Goal: Check status: Check status

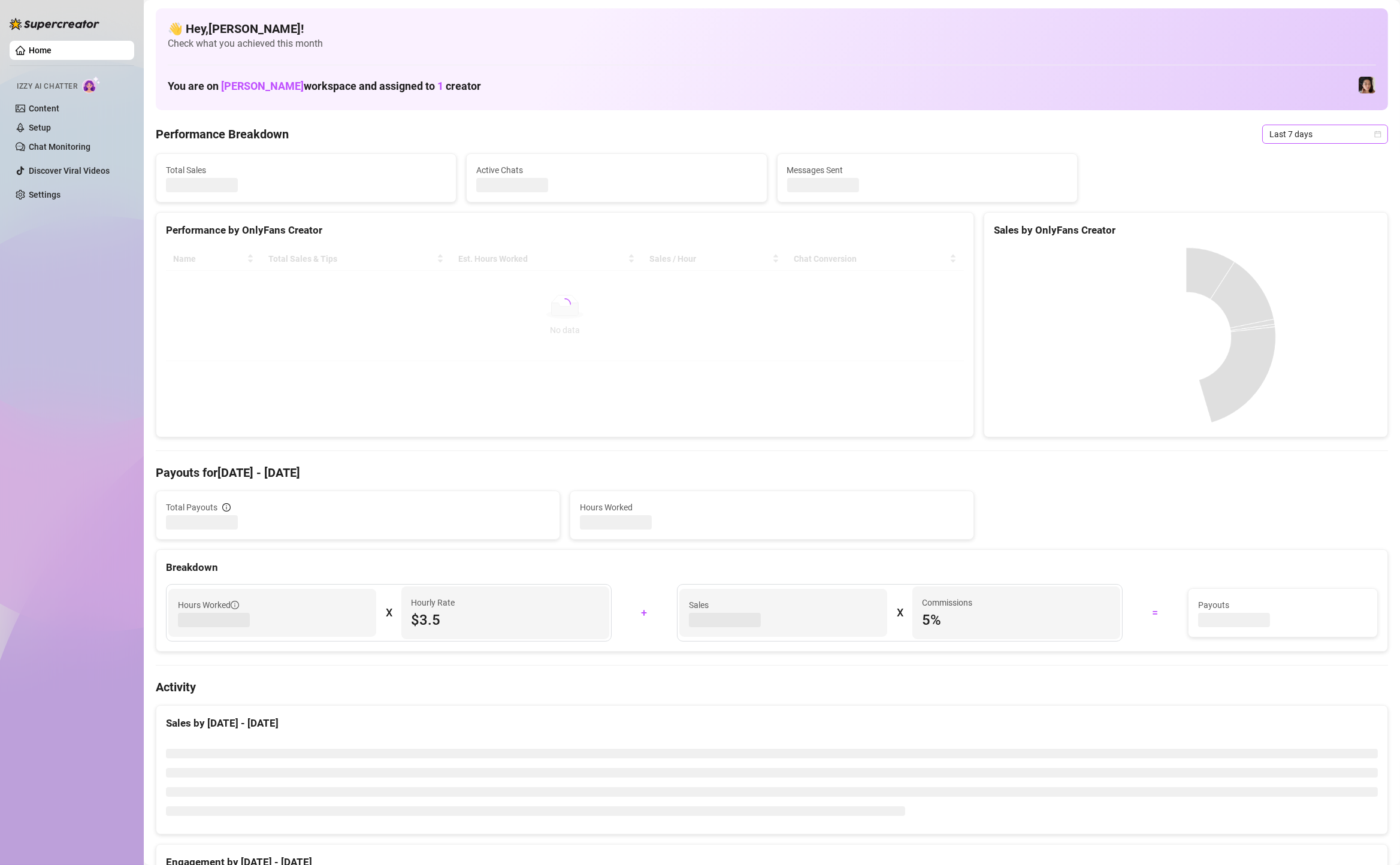
click at [1292, 130] on span "Last 7 days" at bounding box center [1325, 134] width 111 height 18
click at [1298, 231] on div "Custom date" at bounding box center [1325, 235] width 107 height 13
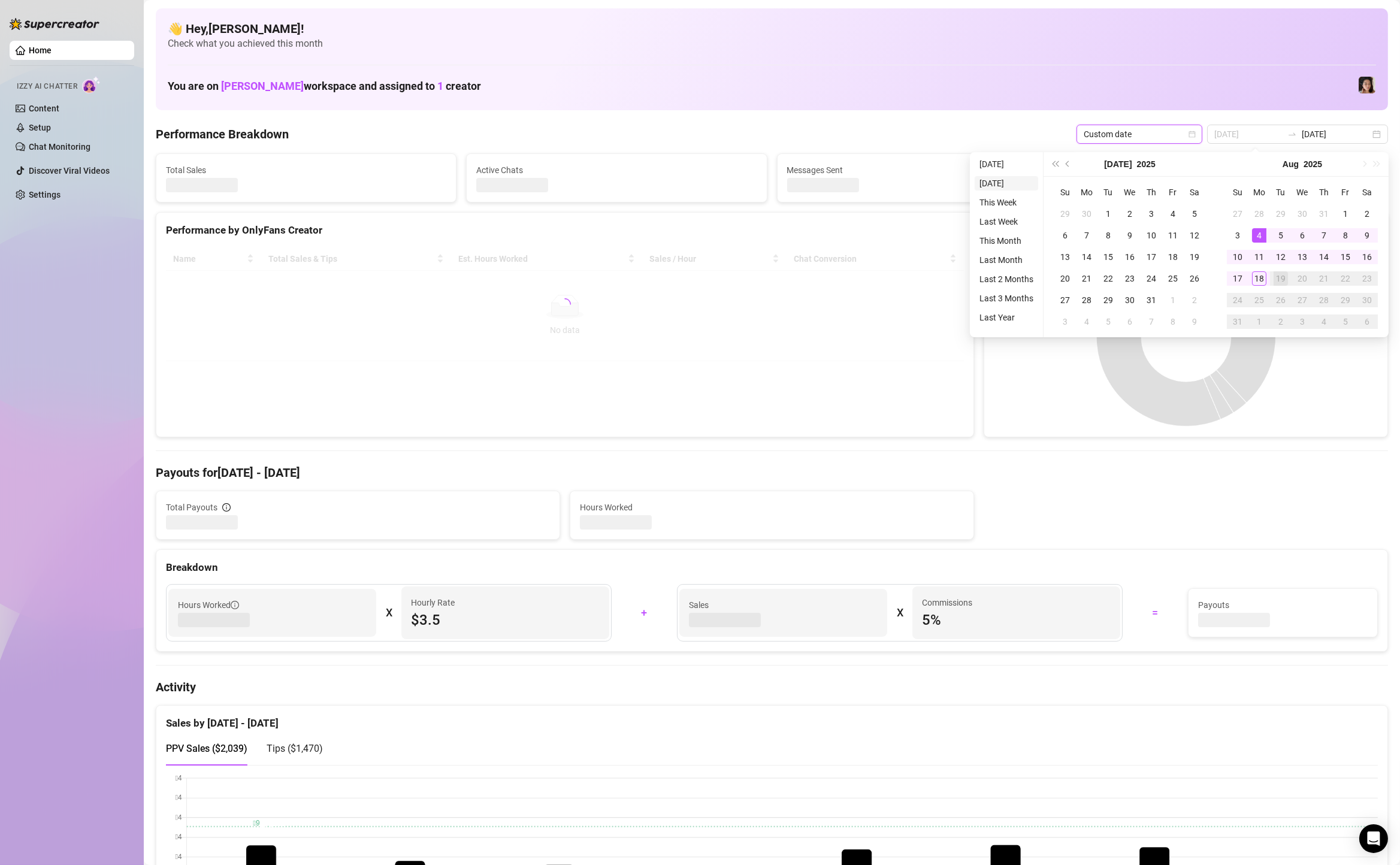
type input "2025-08-17"
type input "2025-08-12"
type input "2025-08-19"
type input "[DATE]"
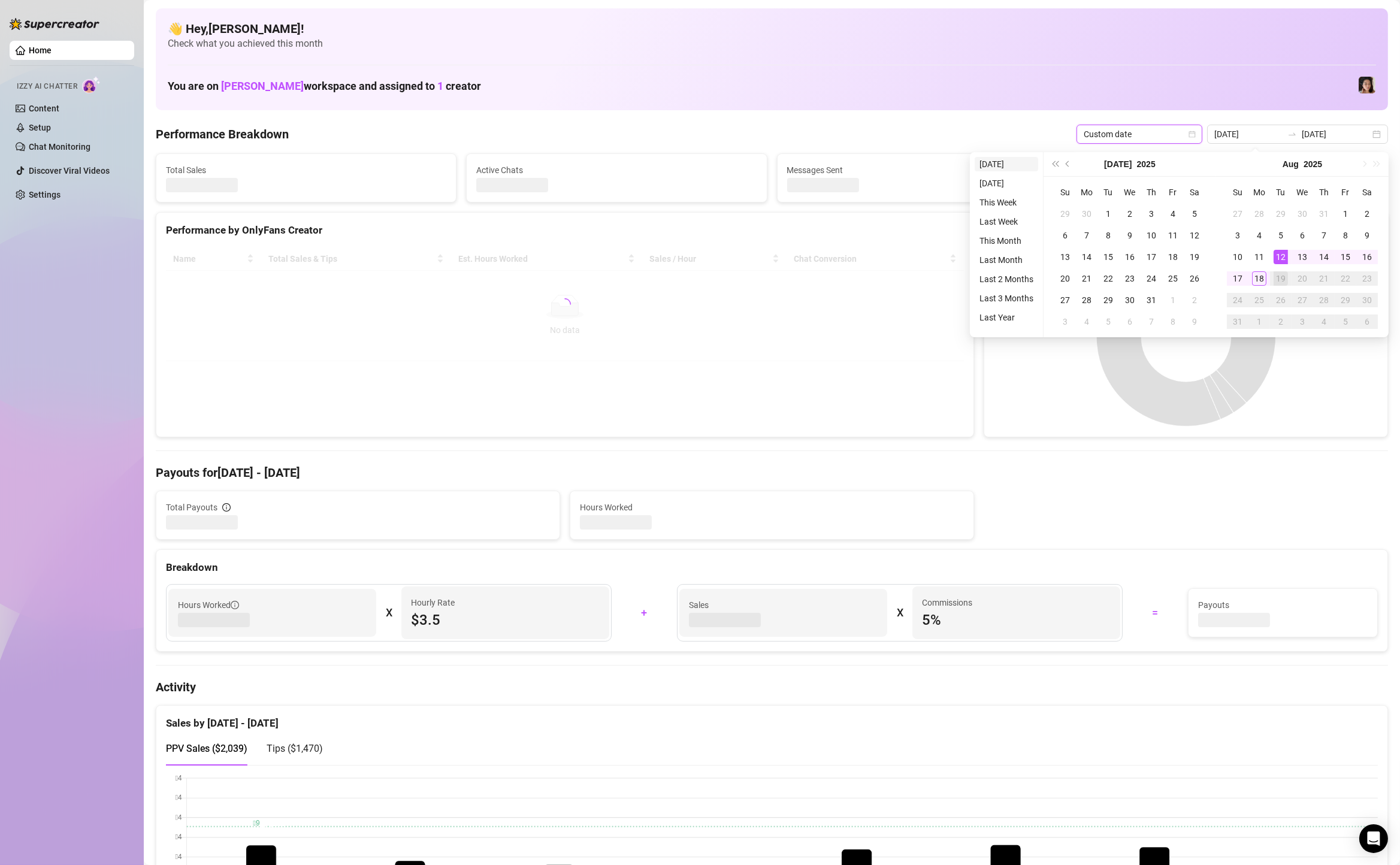
type input "[DATE]"
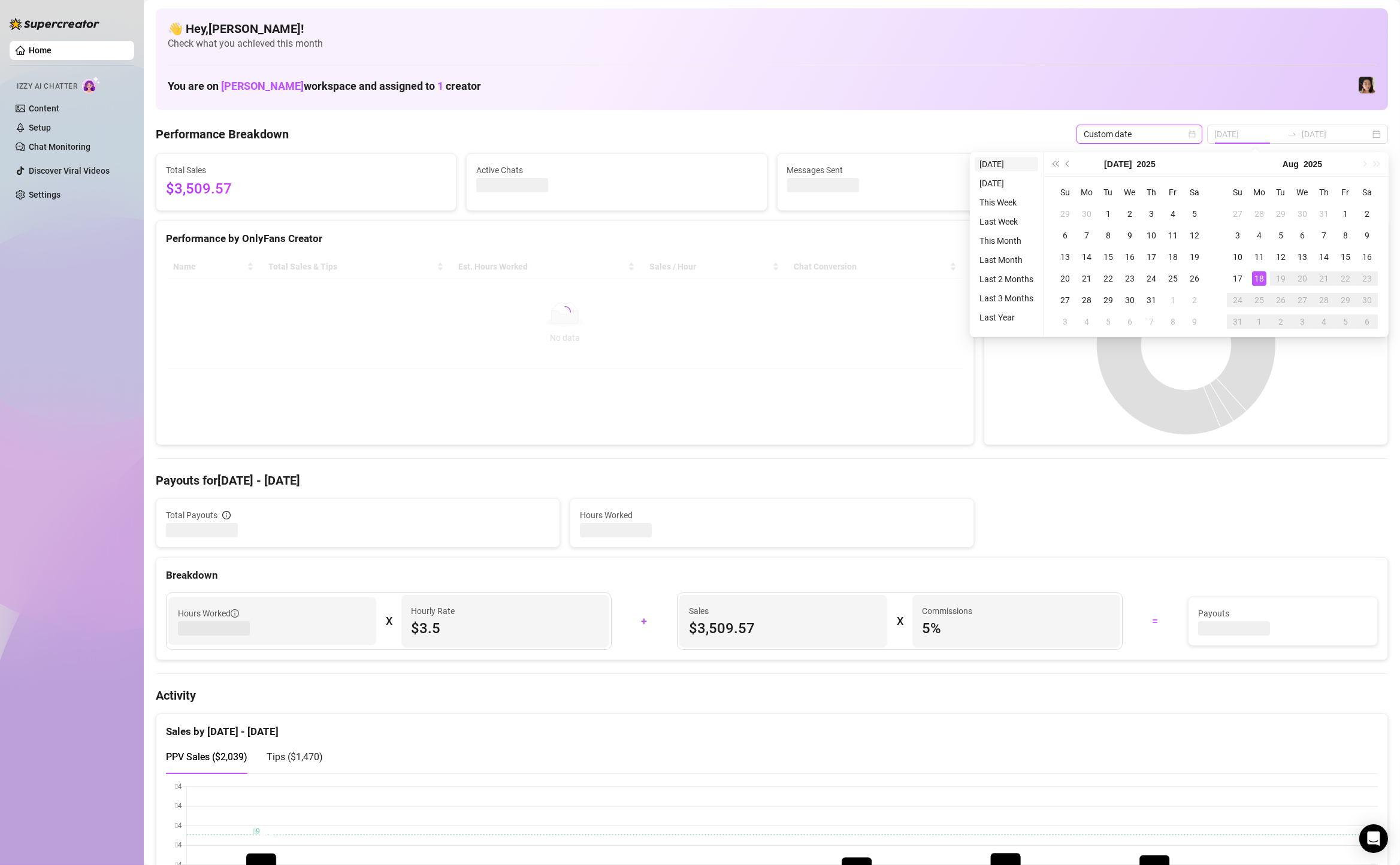
click at [984, 160] on li "[DATE]" at bounding box center [1006, 164] width 63 height 14
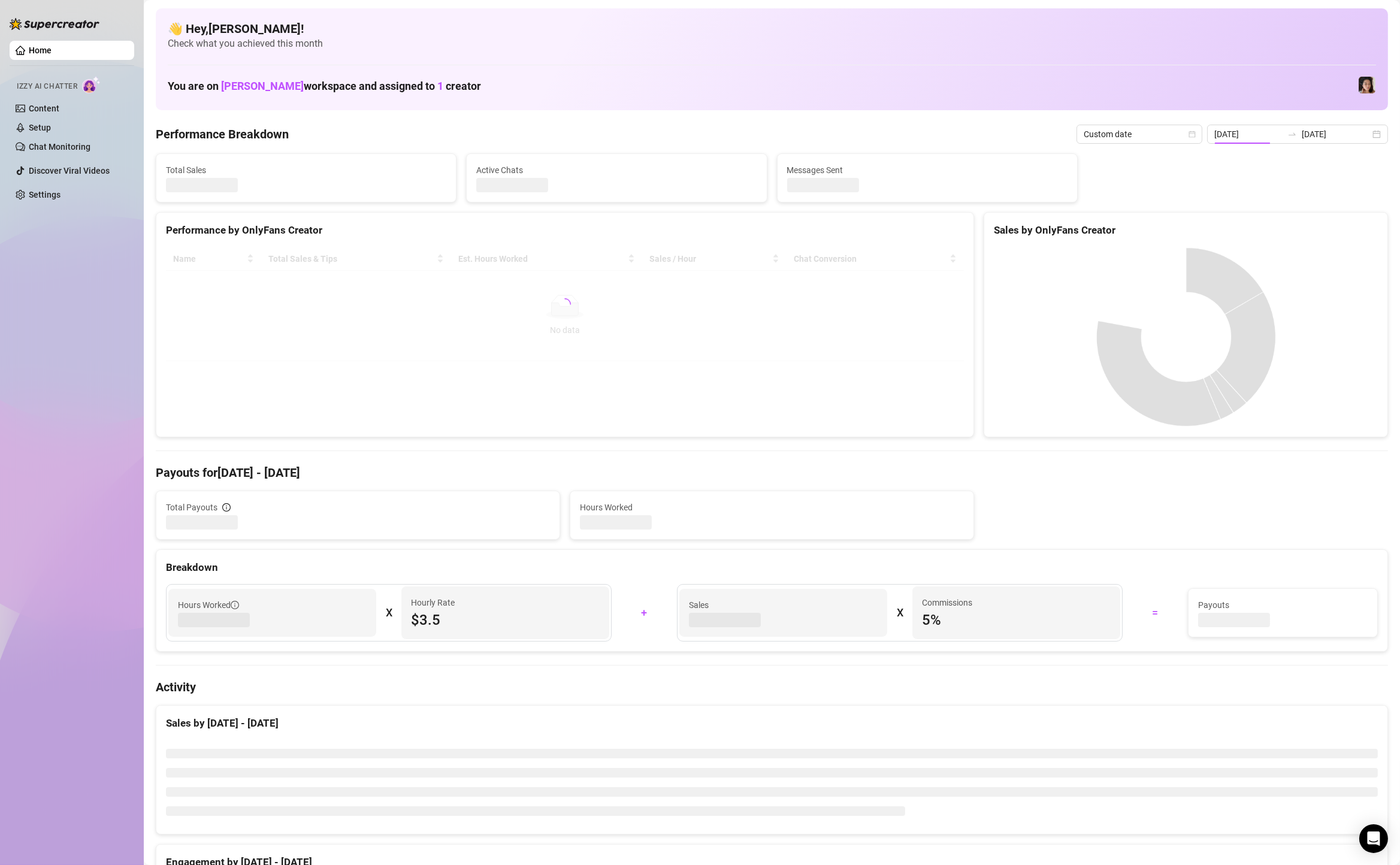
type input "[DATE]"
